Goal: Transaction & Acquisition: Purchase product/service

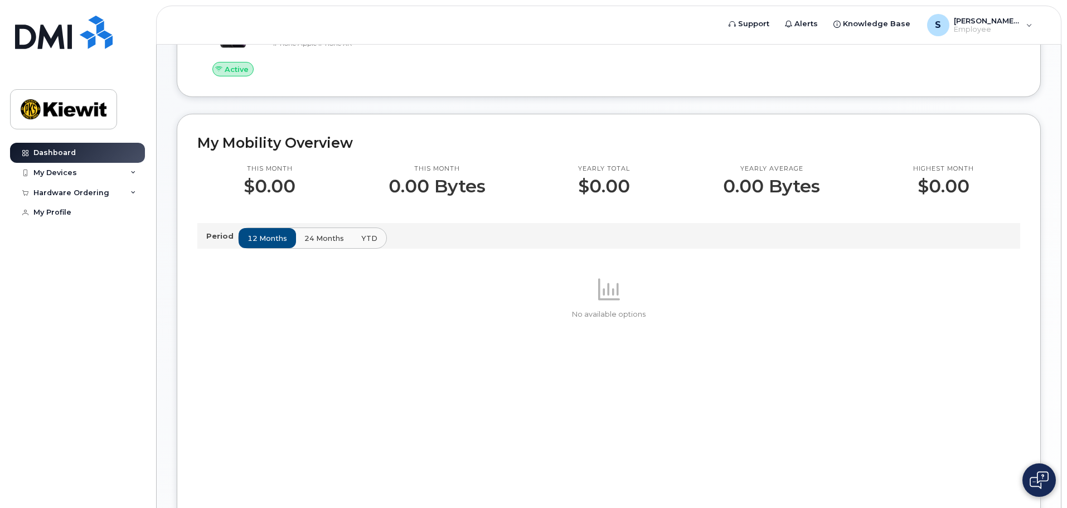
scroll to position [279, 0]
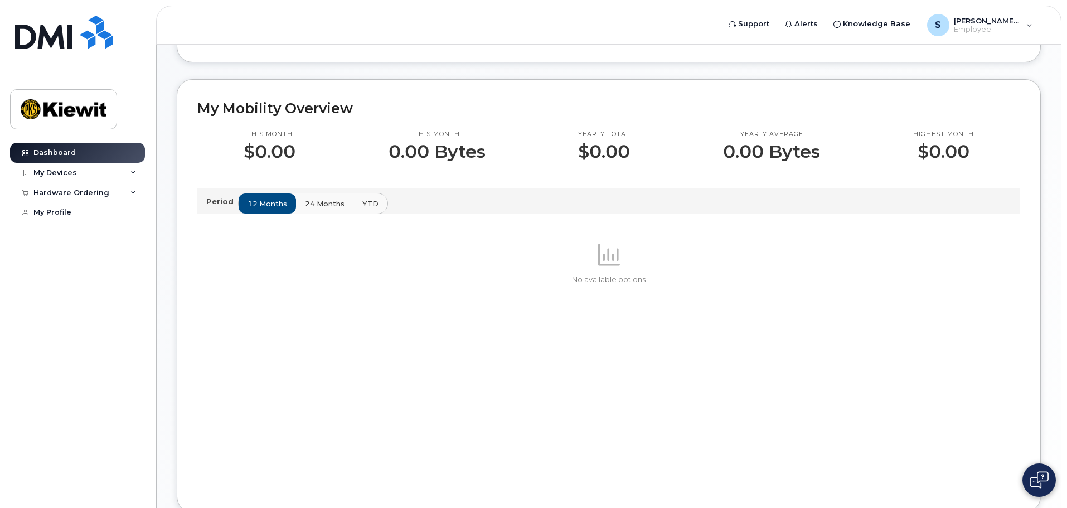
click at [315, 201] on span "24 months" at bounding box center [325, 203] width 40 height 11
click at [260, 203] on span "12 months" at bounding box center [268, 203] width 40 height 11
click at [128, 191] on div "Hardware Ordering" at bounding box center [77, 193] width 135 height 20
click at [59, 212] on div "New Order" at bounding box center [59, 213] width 42 height 10
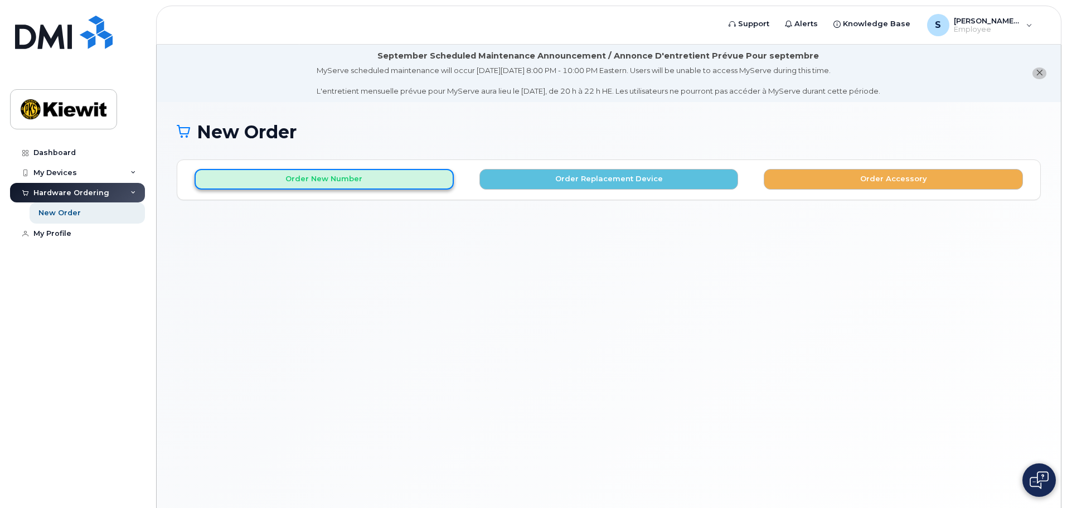
click at [324, 176] on button "Order New Number" at bounding box center [324, 179] width 259 height 21
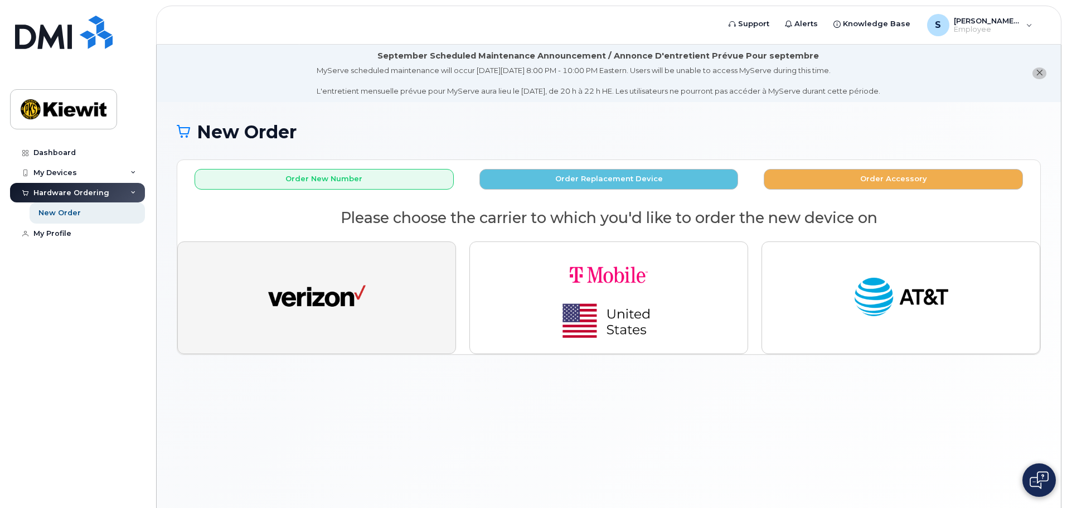
click at [282, 285] on img "button" at bounding box center [317, 298] width 98 height 50
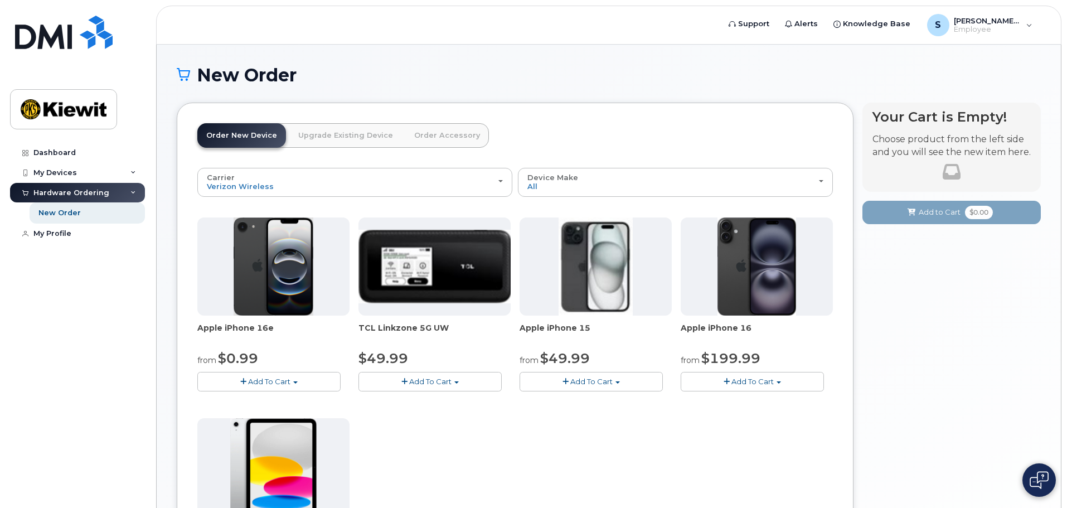
scroll to position [56, 0]
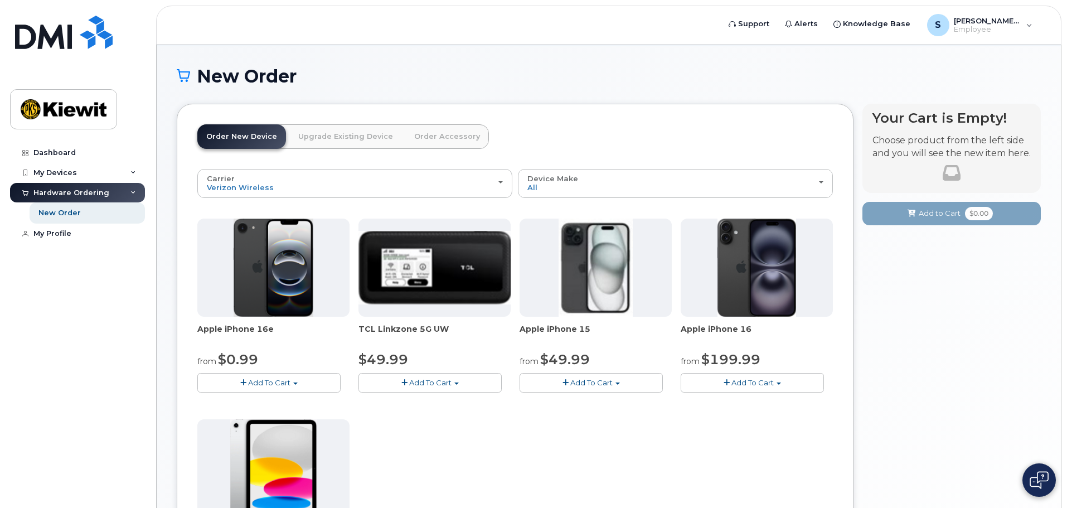
click at [290, 262] on img at bounding box center [274, 268] width 80 height 98
click at [271, 381] on span "Add To Cart" at bounding box center [269, 382] width 42 height 9
click at [276, 402] on link "$0.99 - 2 Year Activation (128GB)" at bounding box center [272, 403] width 144 height 14
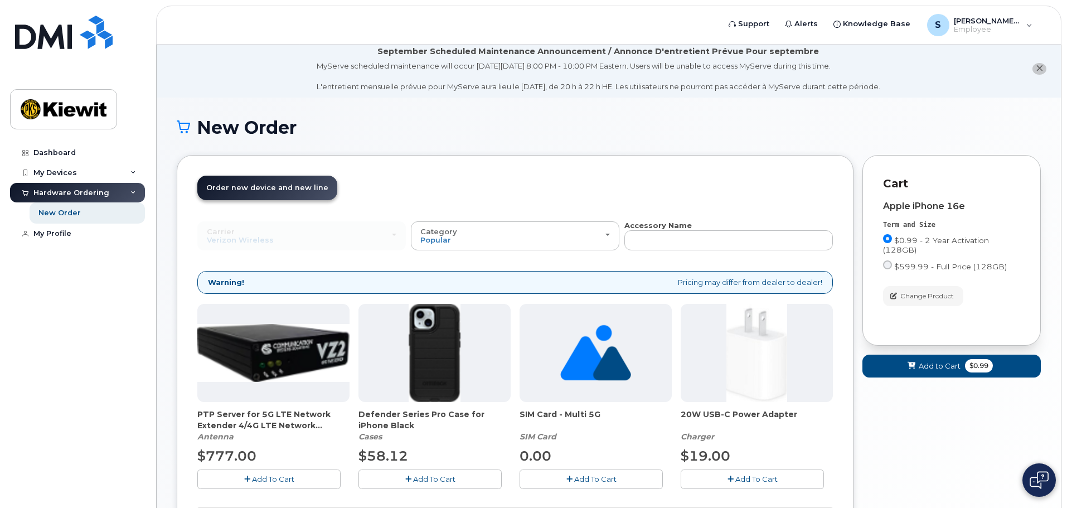
scroll to position [0, 0]
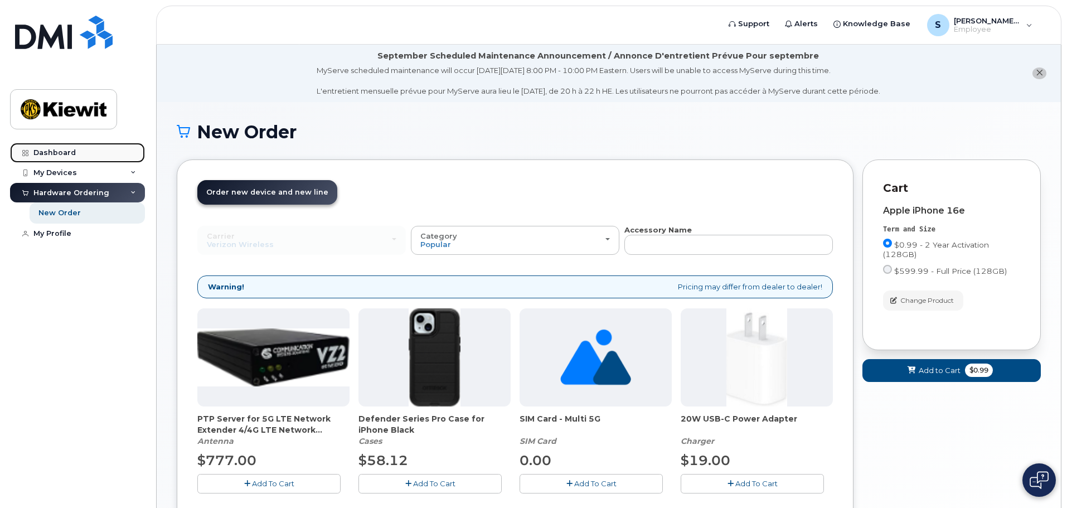
click at [49, 150] on div "Dashboard" at bounding box center [54, 152] width 42 height 9
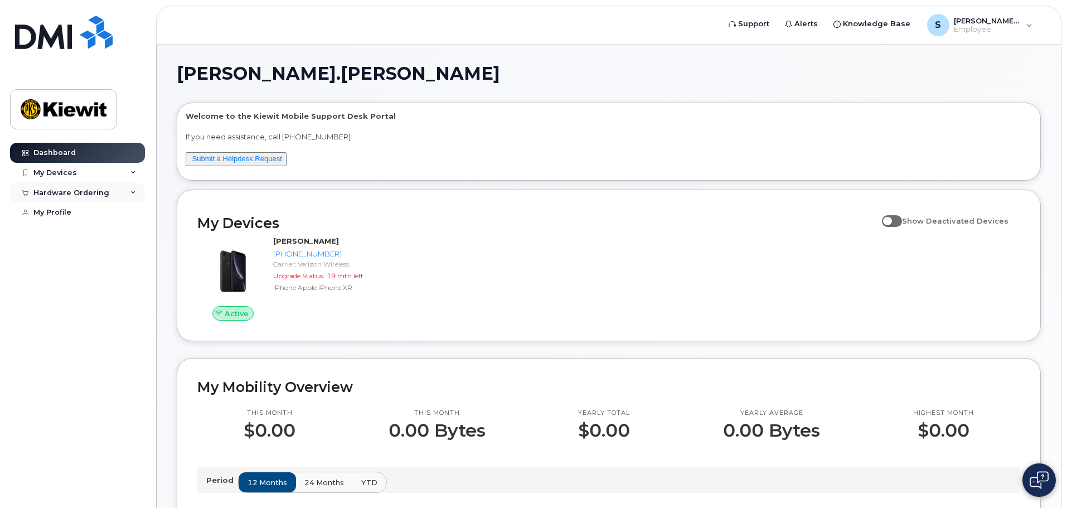
click at [61, 191] on div "Hardware Ordering" at bounding box center [71, 192] width 76 height 9
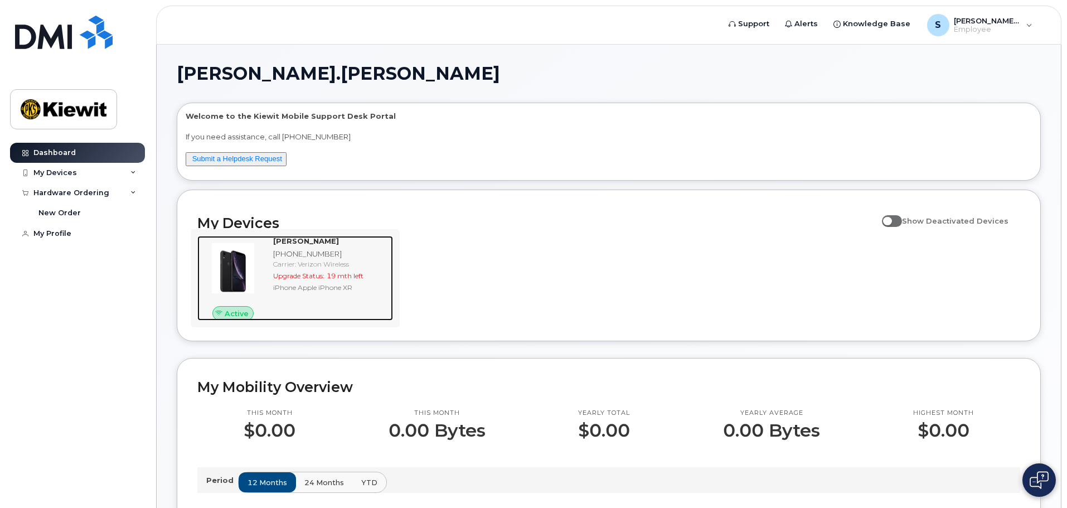
click at [297, 260] on div "Carrier: Verizon Wireless" at bounding box center [330, 263] width 115 height 9
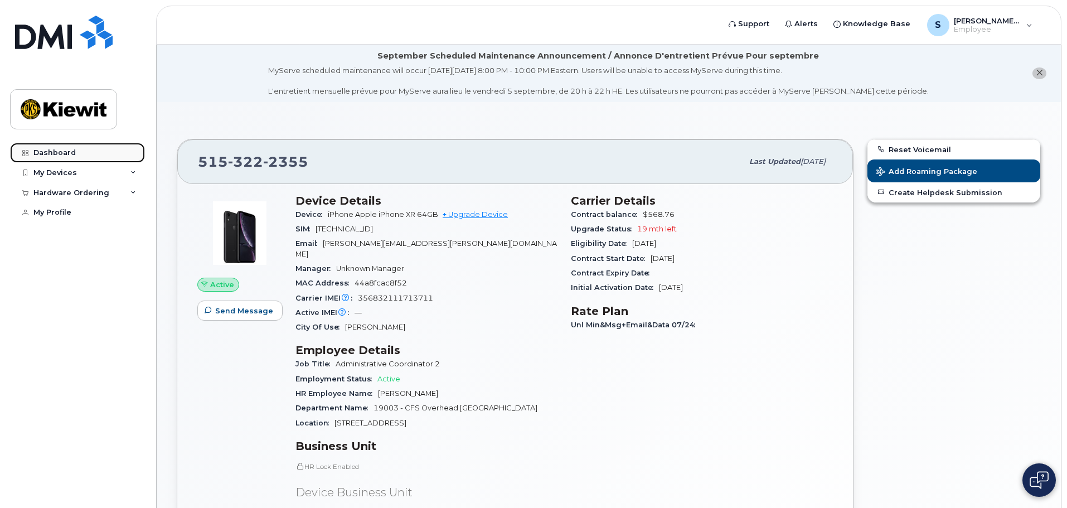
click at [57, 148] on link "Dashboard" at bounding box center [77, 153] width 135 height 20
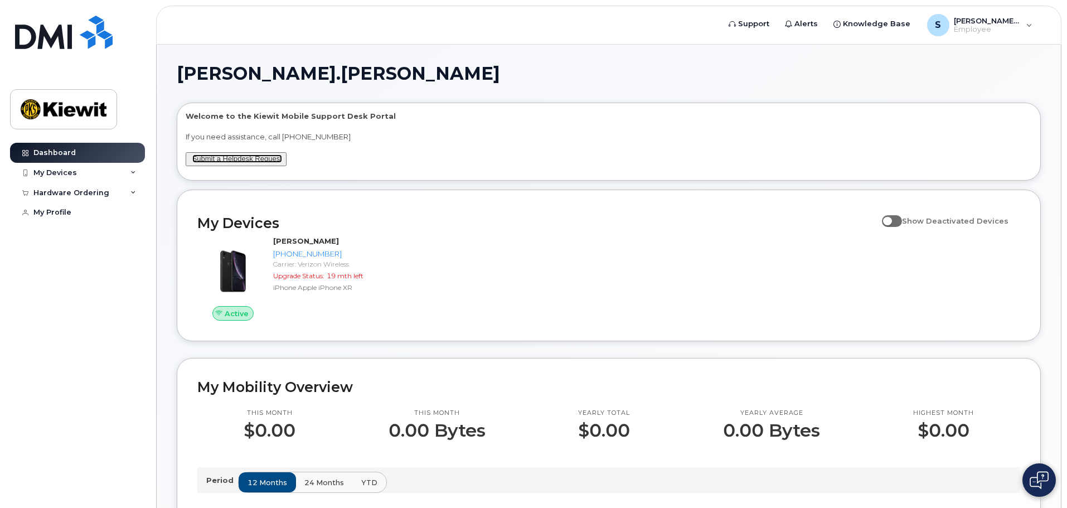
click at [236, 158] on link "Submit a Helpdesk Request" at bounding box center [237, 158] width 90 height 8
click at [1029, 26] on div "S [PERSON_NAME].[PERSON_NAME] Employee" at bounding box center [979, 25] width 121 height 22
click at [256, 158] on link "Submit a Helpdesk Request" at bounding box center [237, 158] width 90 height 8
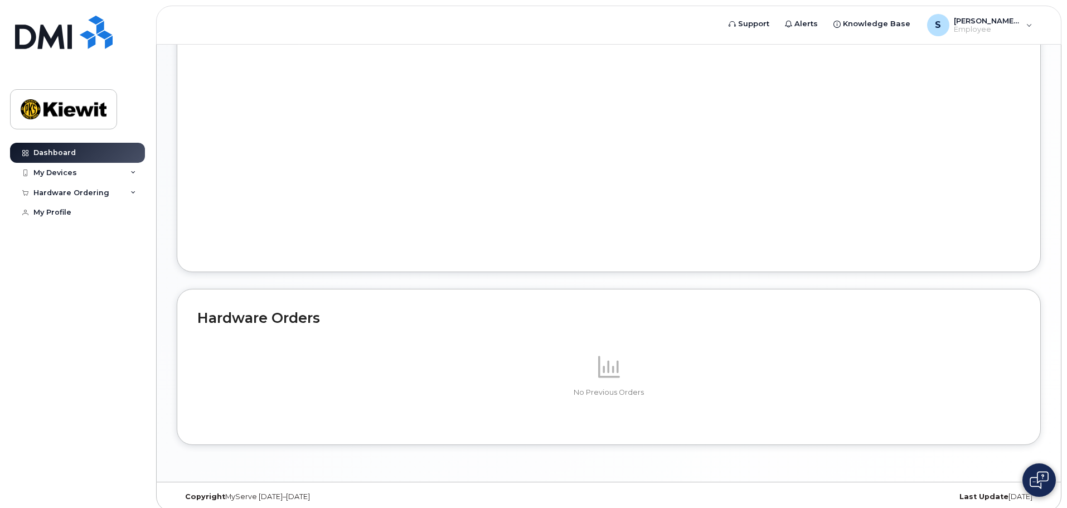
scroll to position [528, 0]
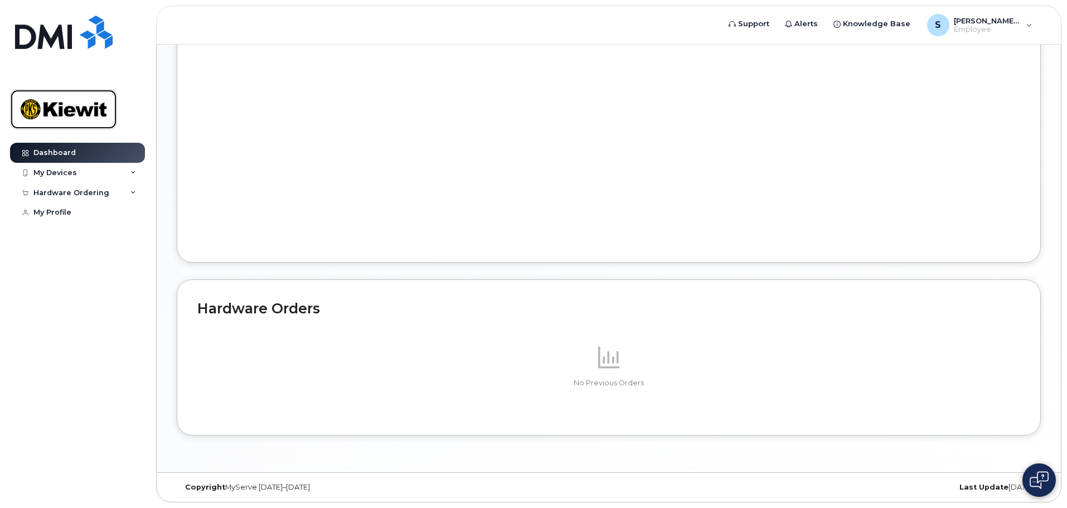
click at [50, 98] on img at bounding box center [64, 109] width 86 height 32
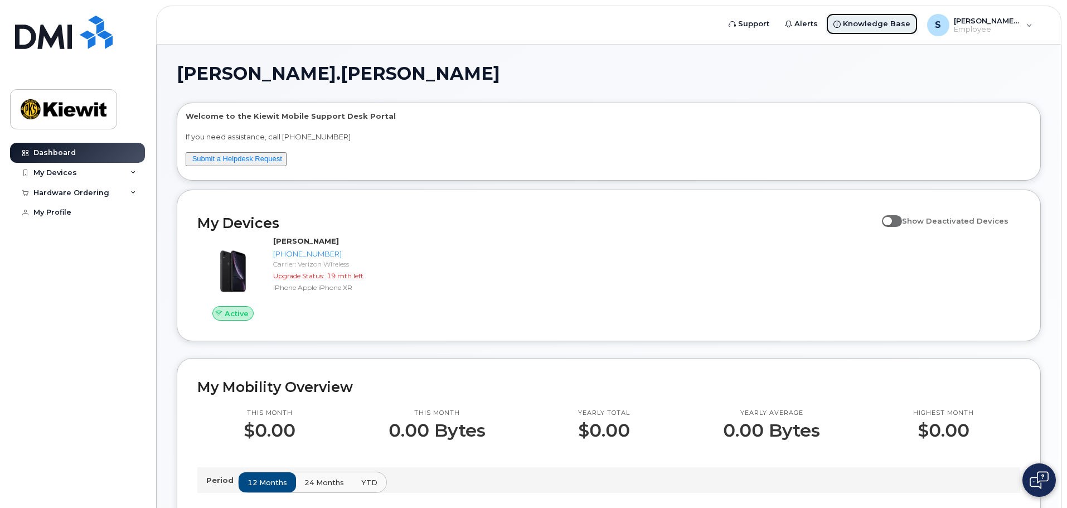
click at [861, 22] on span "Knowledge Base" at bounding box center [876, 23] width 67 height 11
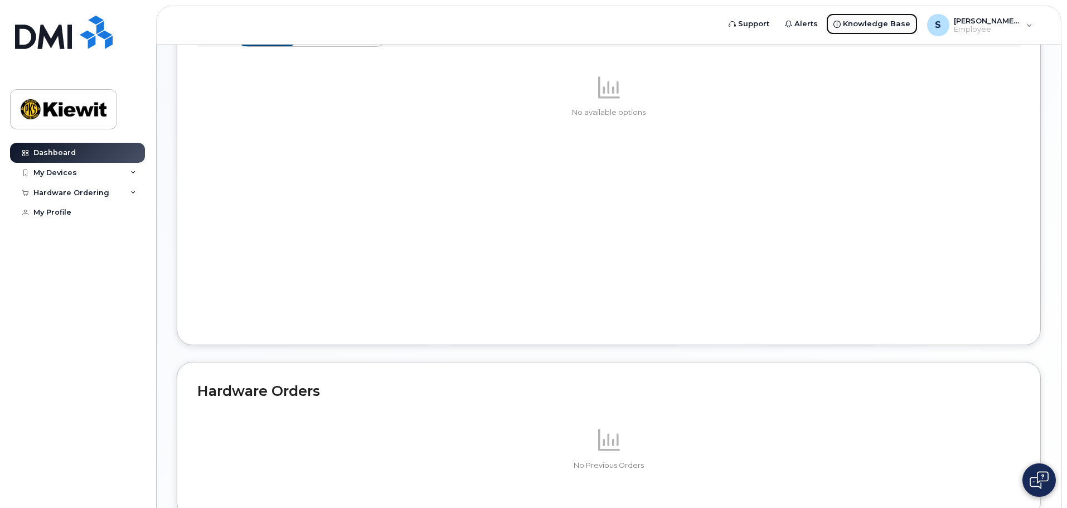
scroll to position [528, 0]
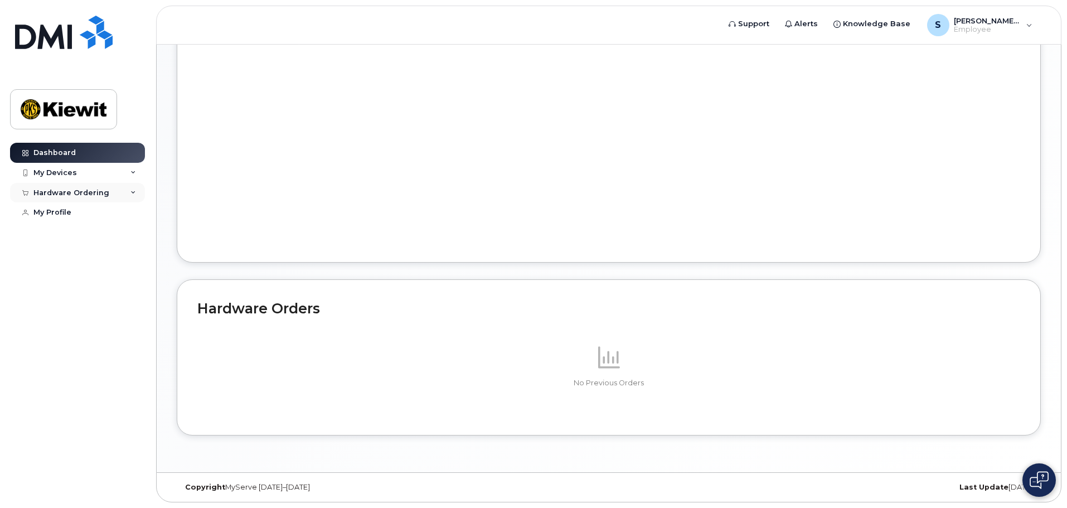
click at [132, 190] on icon at bounding box center [133, 193] width 6 height 6
click at [51, 212] on div "New Order" at bounding box center [59, 213] width 42 height 10
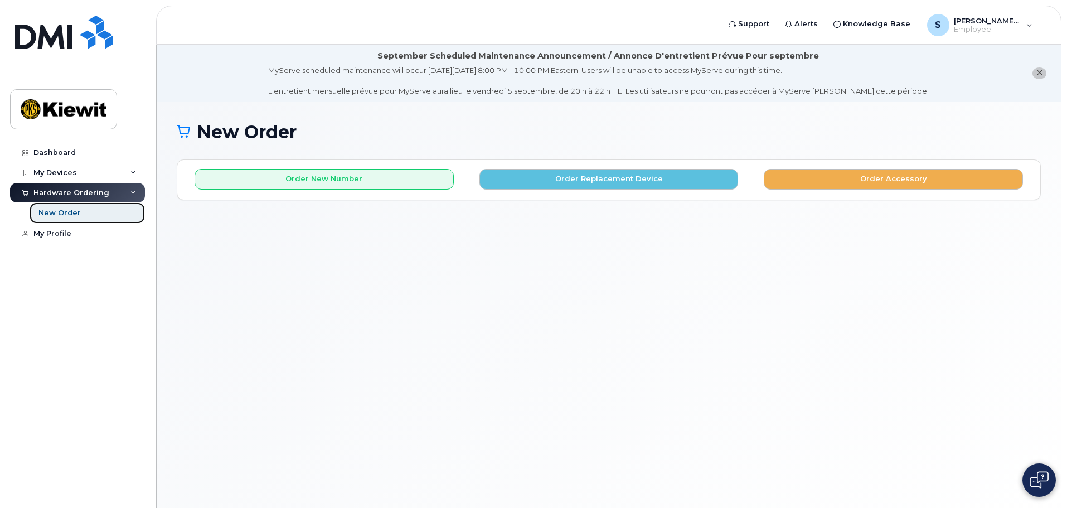
click at [71, 212] on div "New Order" at bounding box center [59, 213] width 42 height 10
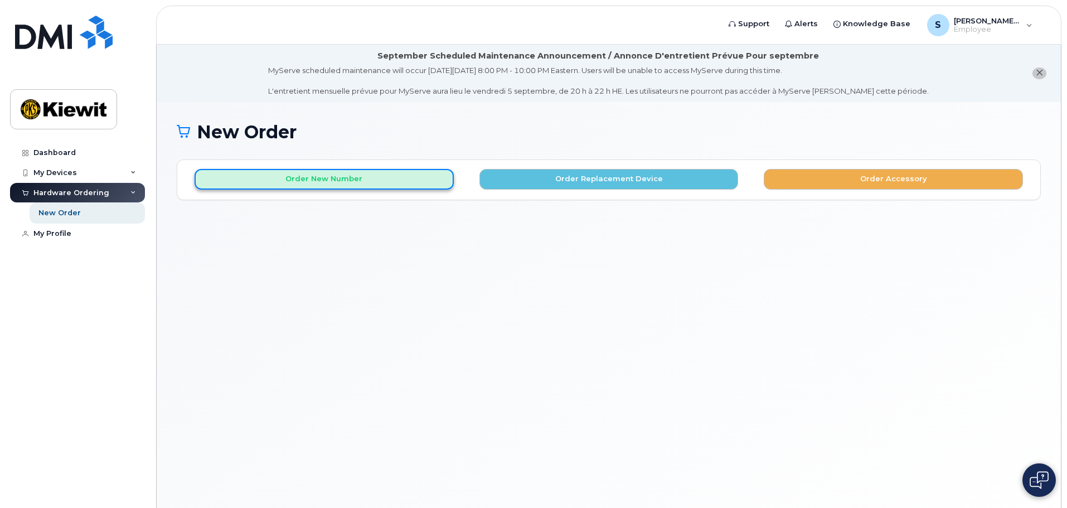
click at [316, 179] on button "Order New Number" at bounding box center [324, 179] width 259 height 21
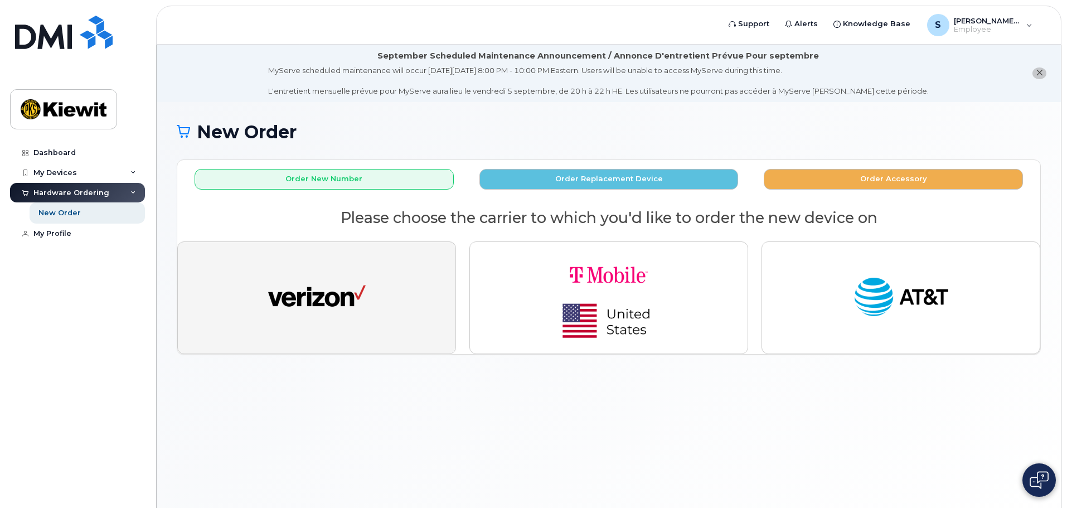
click at [347, 291] on img "button" at bounding box center [317, 298] width 98 height 50
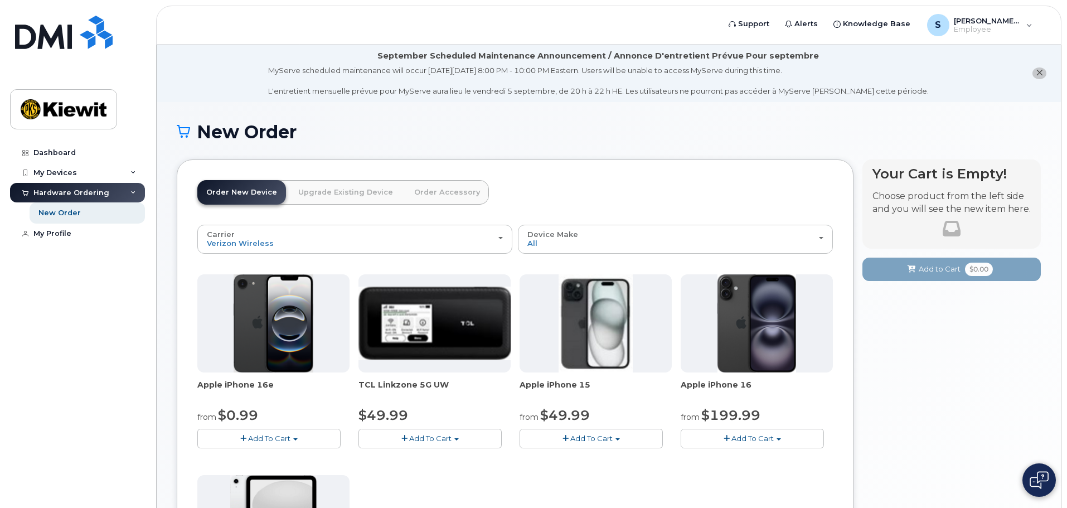
click at [253, 437] on span "Add To Cart" at bounding box center [269, 438] width 42 height 9
click at [270, 460] on link "$0.99 - 2 Year Activation (128GB)" at bounding box center [272, 459] width 144 height 14
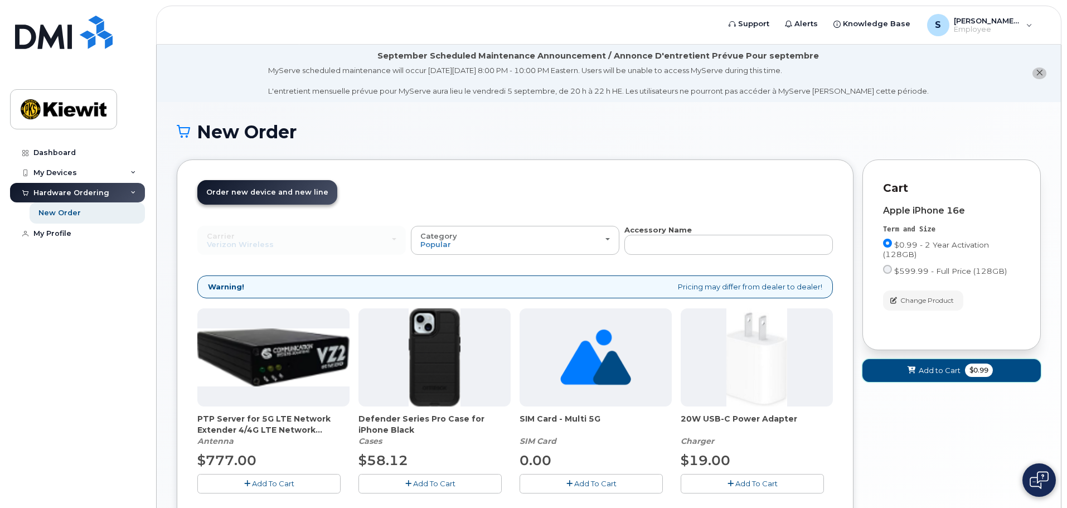
click at [959, 368] on span "Add to Cart" at bounding box center [940, 370] width 42 height 11
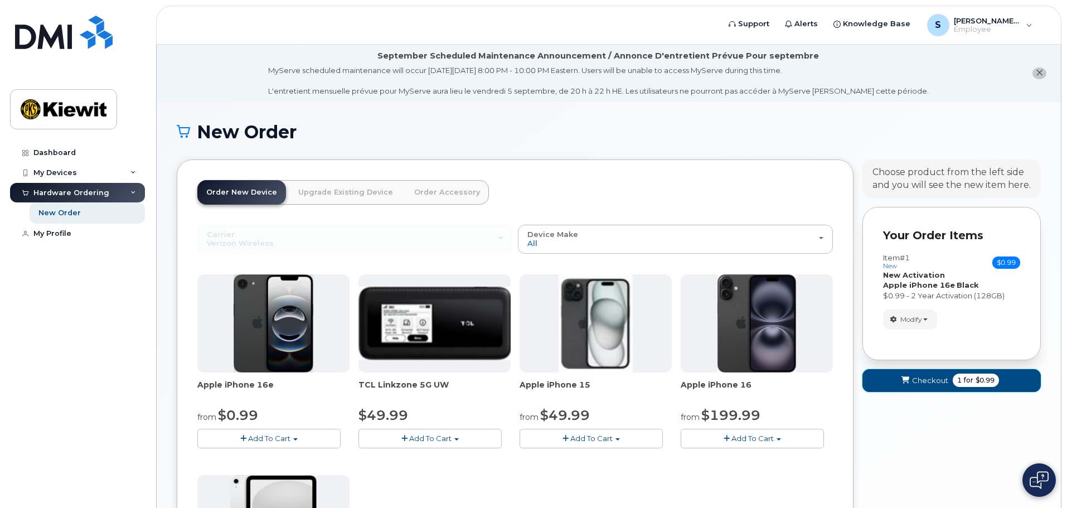
click at [931, 381] on span "Checkout" at bounding box center [930, 380] width 36 height 11
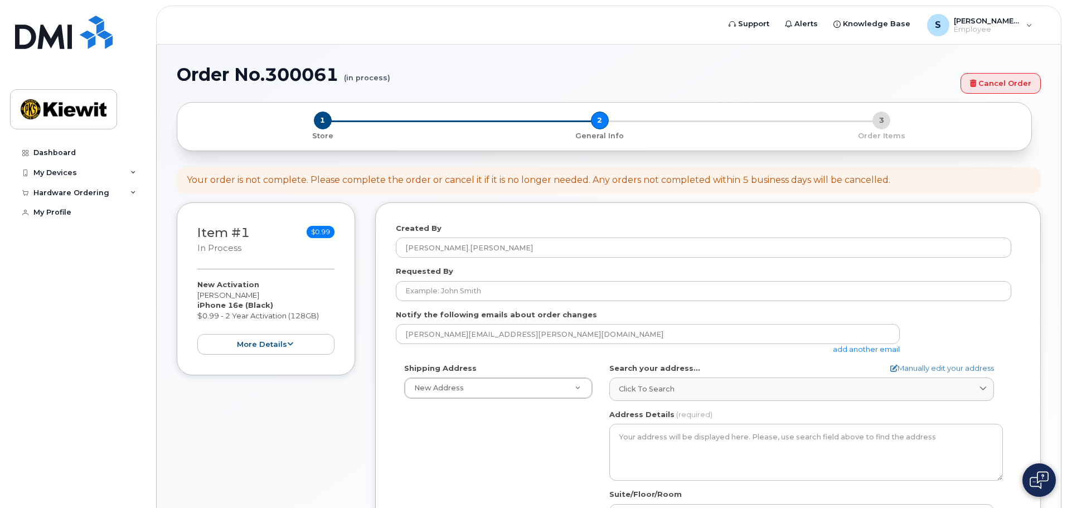
select select
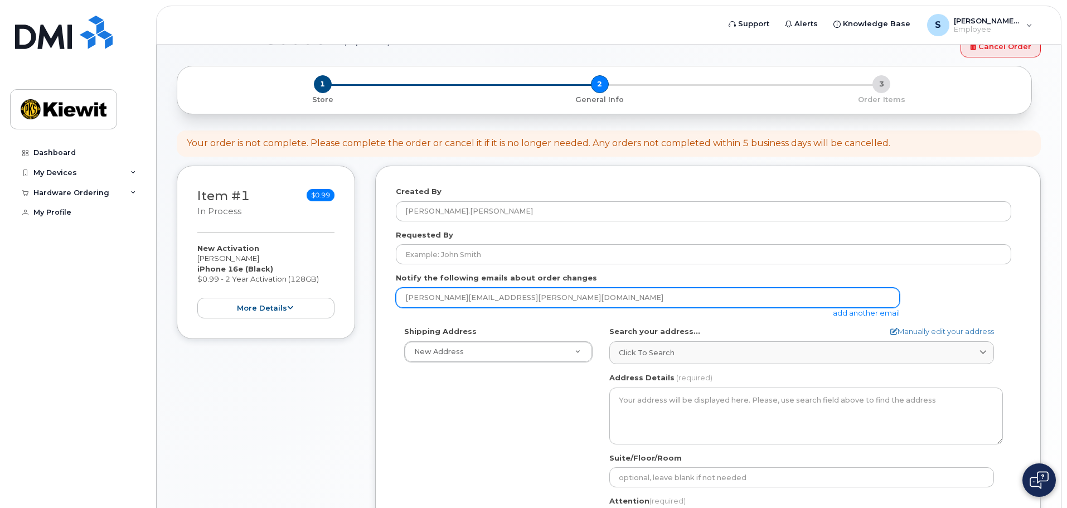
scroll to position [111, 0]
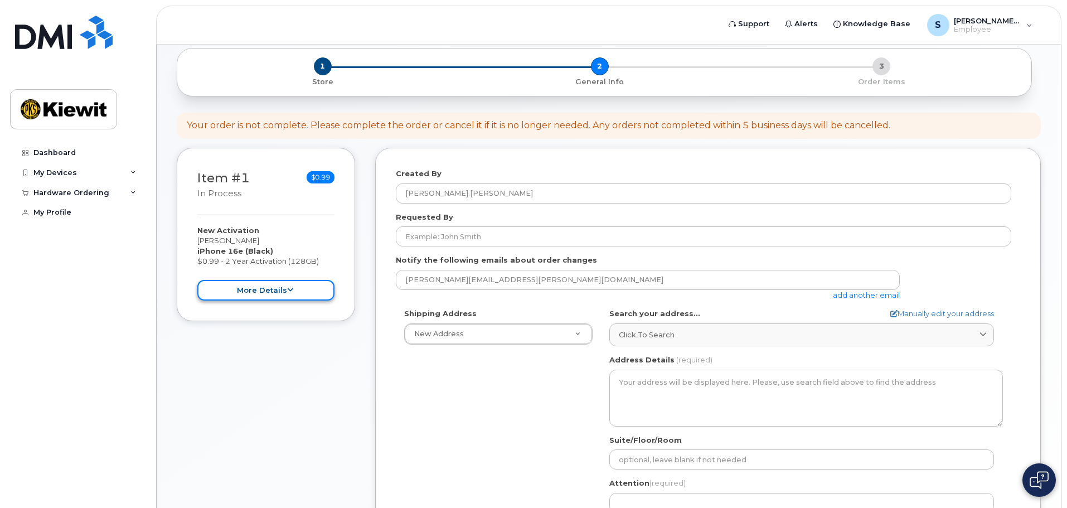
click at [284, 289] on button "more details" at bounding box center [265, 290] width 137 height 21
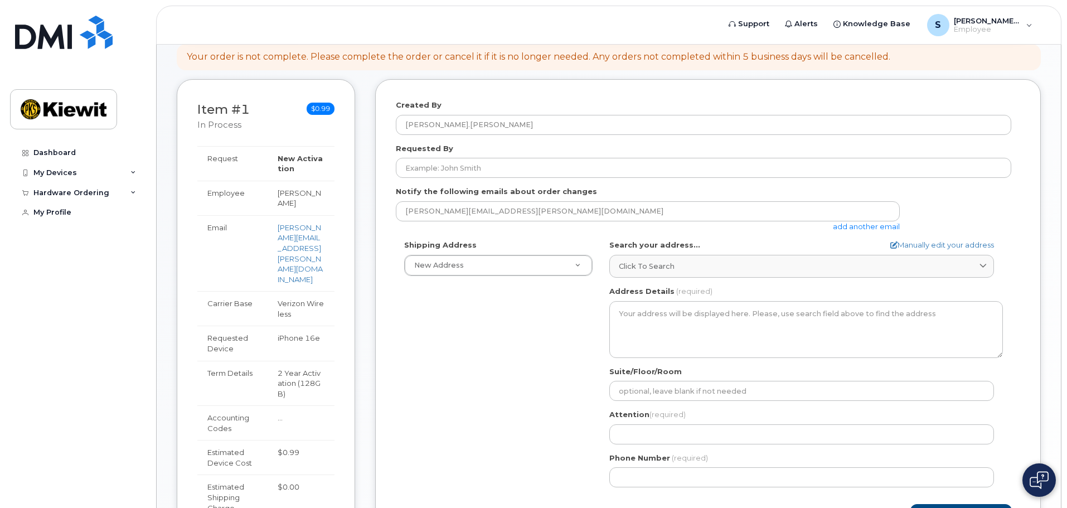
scroll to position [0, 0]
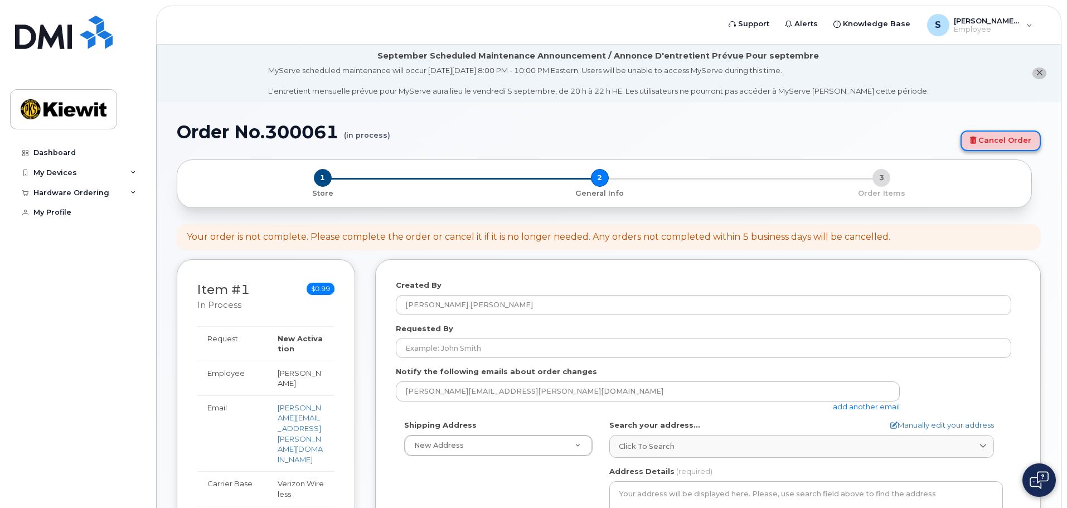
click at [983, 142] on link "Cancel Order" at bounding box center [1001, 140] width 80 height 21
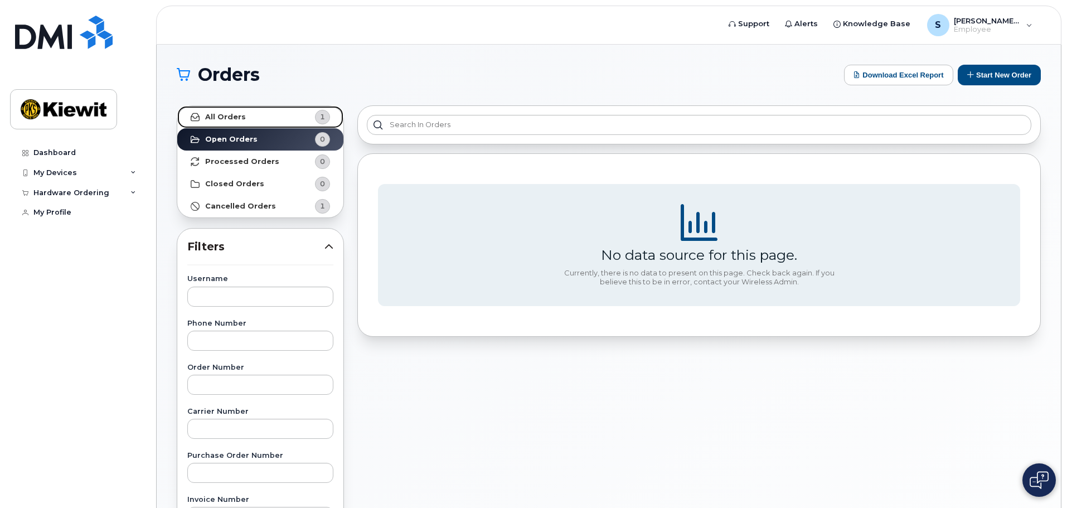
click at [226, 113] on strong "All Orders" at bounding box center [225, 117] width 41 height 9
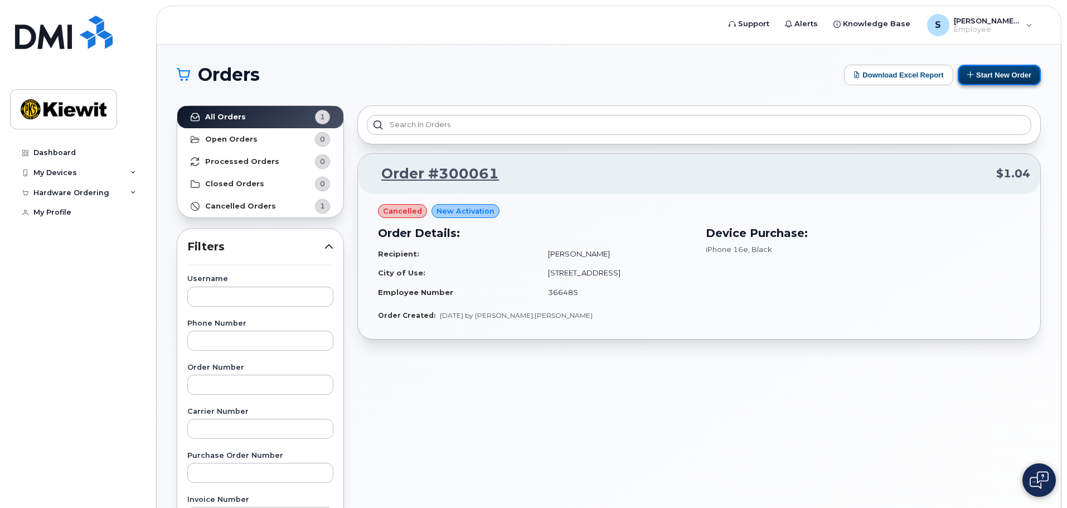
click at [998, 70] on button "Start New Order" at bounding box center [999, 75] width 83 height 21
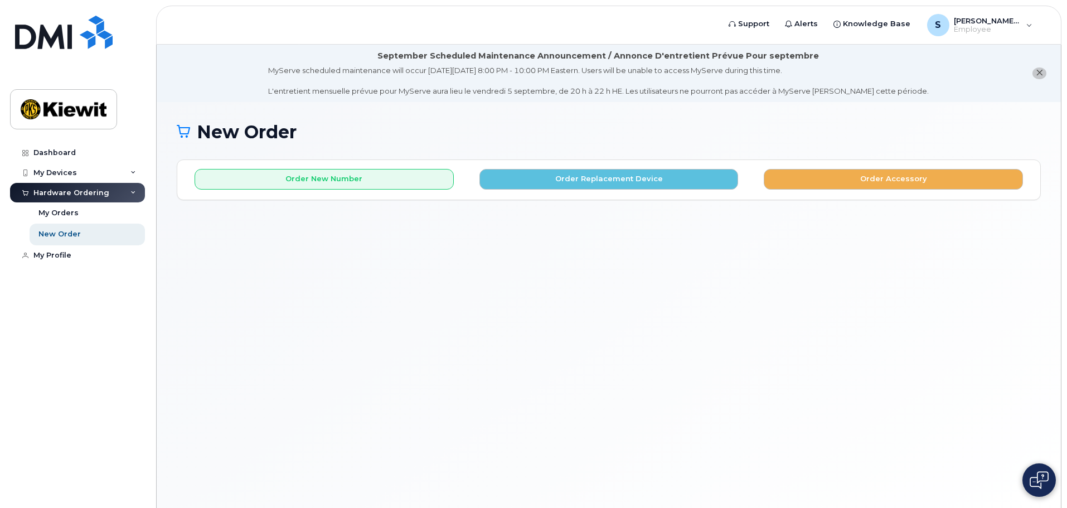
click at [1039, 72] on icon "close notification" at bounding box center [1039, 72] width 7 height 7
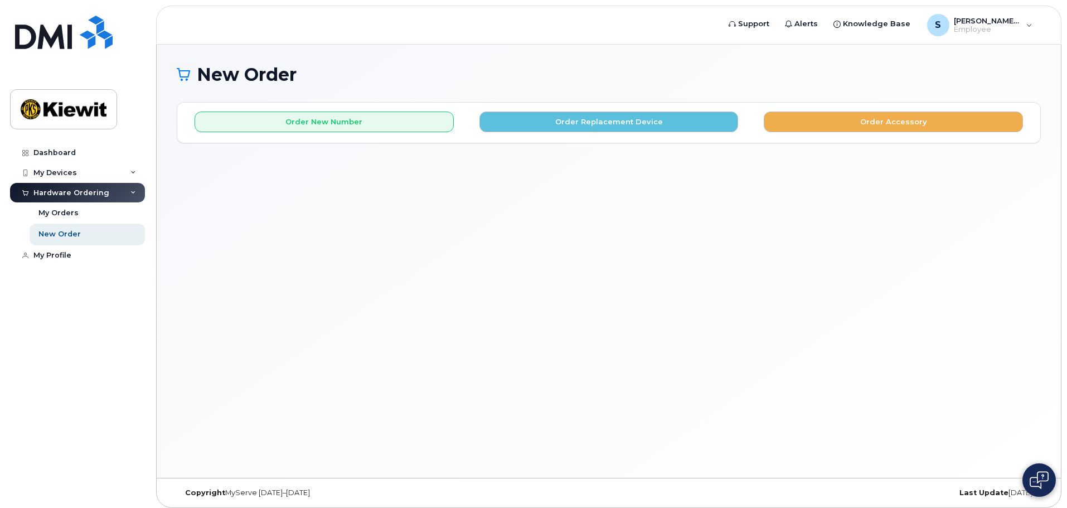
click at [1035, 477] on img at bounding box center [1039, 480] width 19 height 18
click at [350, 251] on div "New Order × Share This Order If you want to allow others to create or edit orde…" at bounding box center [609, 261] width 904 height 433
click at [1040, 484] on img at bounding box center [1039, 480] width 11 height 18
